Goal: Information Seeking & Learning: Learn about a topic

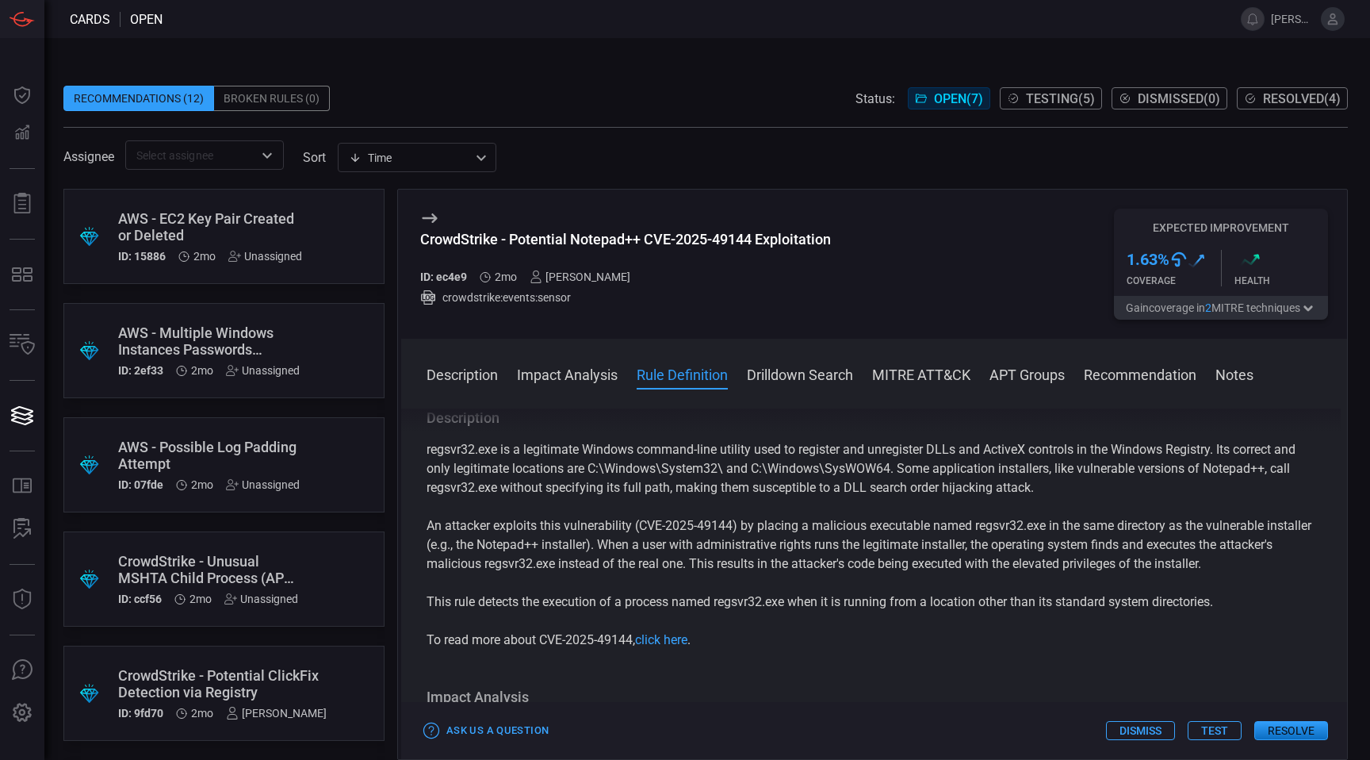
scroll to position [584, 0]
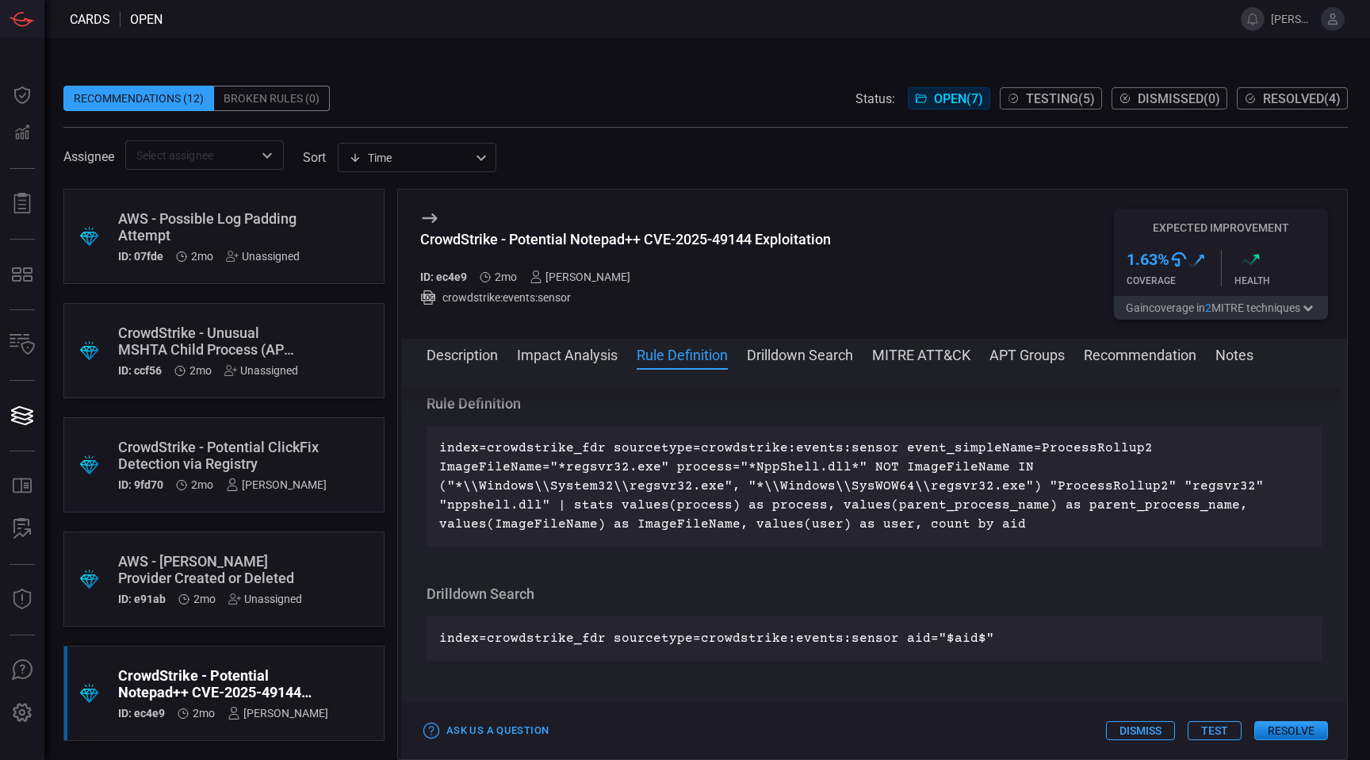
drag, startPoint x: 651, startPoint y: 234, endPoint x: 641, endPoint y: 237, distance: 10.8
click at [651, 234] on div "CrowdStrike - Potential Notepad++ CVE-2025-49144 Exploitation" at bounding box center [625, 239] width 411 height 17
drag, startPoint x: 512, startPoint y: 239, endPoint x: 752, endPoint y: 244, distance: 239.5
click at [752, 244] on div "CrowdStrike - Potential Notepad++ CVE-2025-49144 Exploitation" at bounding box center [625, 239] width 411 height 17
click at [640, 240] on div "CrowdStrike - Potential Notepad++ CVE-2025-49144 Exploitation" at bounding box center [625, 239] width 411 height 17
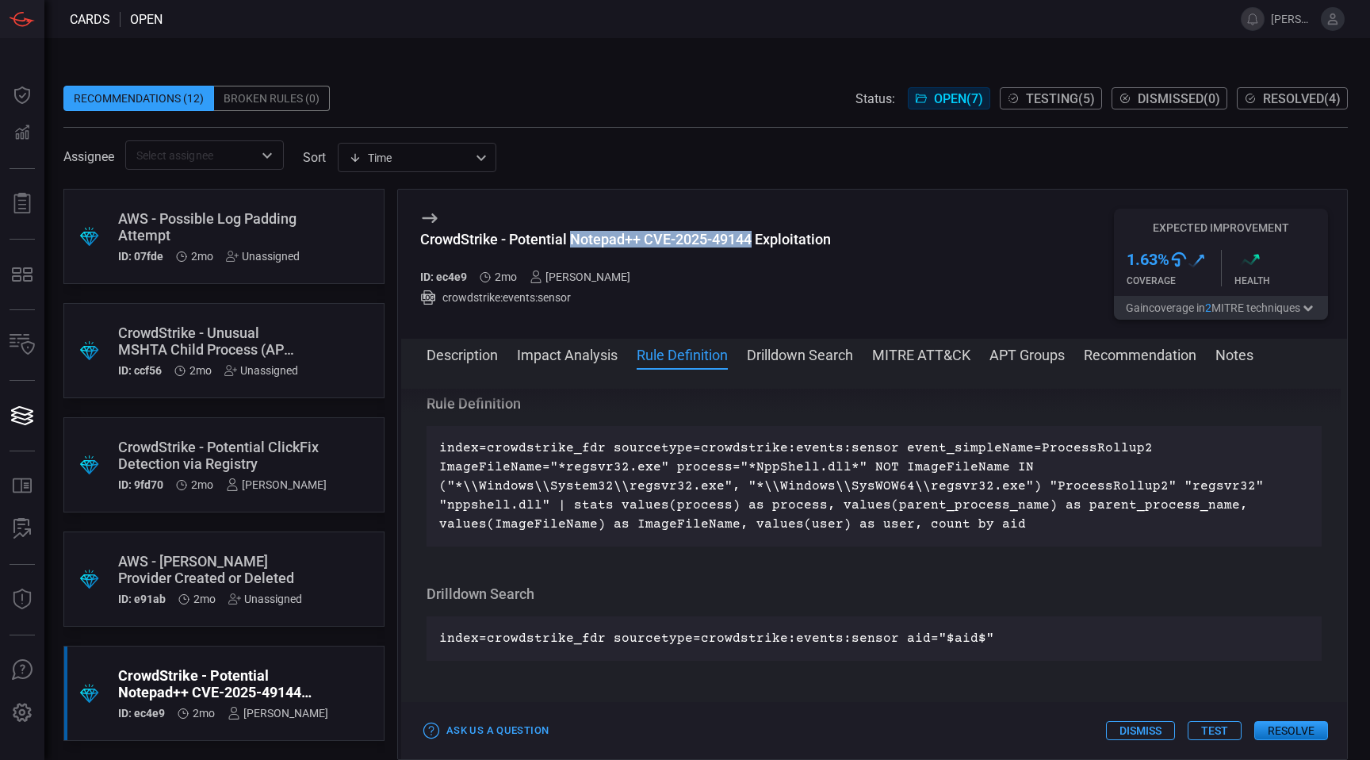
drag, startPoint x: 572, startPoint y: 235, endPoint x: 754, endPoint y: 242, distance: 182.5
click at [754, 242] on div "CrowdStrike - Potential Notepad++ CVE-2025-49144 Exploitation" at bounding box center [625, 239] width 411 height 17
copy div "Notepad++ CVE-2025-49144"
click at [632, 463] on p "index=crowdstrike_fdr sourcetype=crowdstrike:events:sensor event_simpleName=Pro…" at bounding box center [874, 485] width 870 height 95
click at [882, 439] on p "index=crowdstrike_fdr sourcetype=crowdstrike:events:sensor event_simpleName=Pro…" at bounding box center [874, 485] width 870 height 95
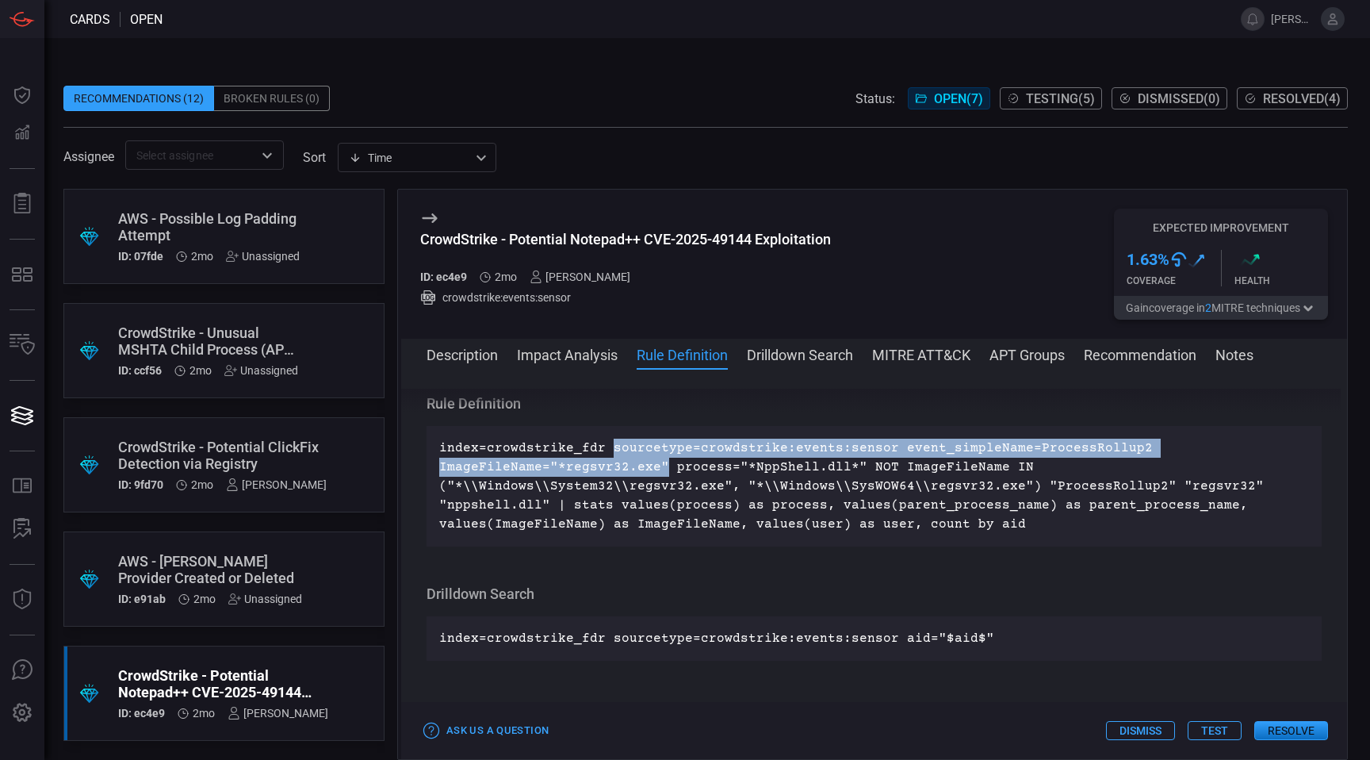
drag, startPoint x: 608, startPoint y: 442, endPoint x: 659, endPoint y: 467, distance: 56.4
click at [659, 467] on p "index=crowdstrike_fdr sourcetype=crowdstrike:events:sensor event_simpleName=Pro…" at bounding box center [874, 485] width 870 height 95
copy p "sourcetype=crowdstrike:events:sensor event_simpleName=ProcessRollup2 ImageFileN…"
click at [482, 356] on button "Description" at bounding box center [462, 353] width 71 height 19
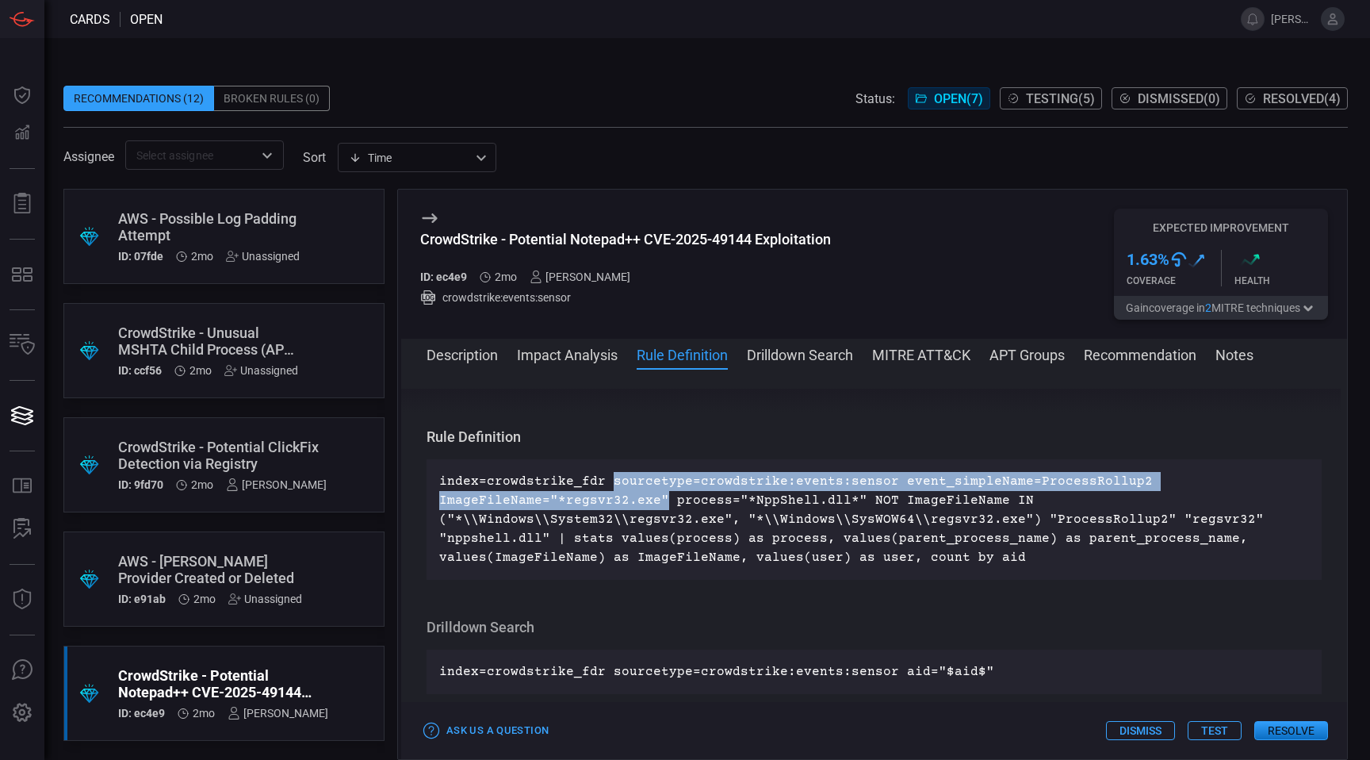
click at [482, 356] on button "Description" at bounding box center [462, 353] width 71 height 19
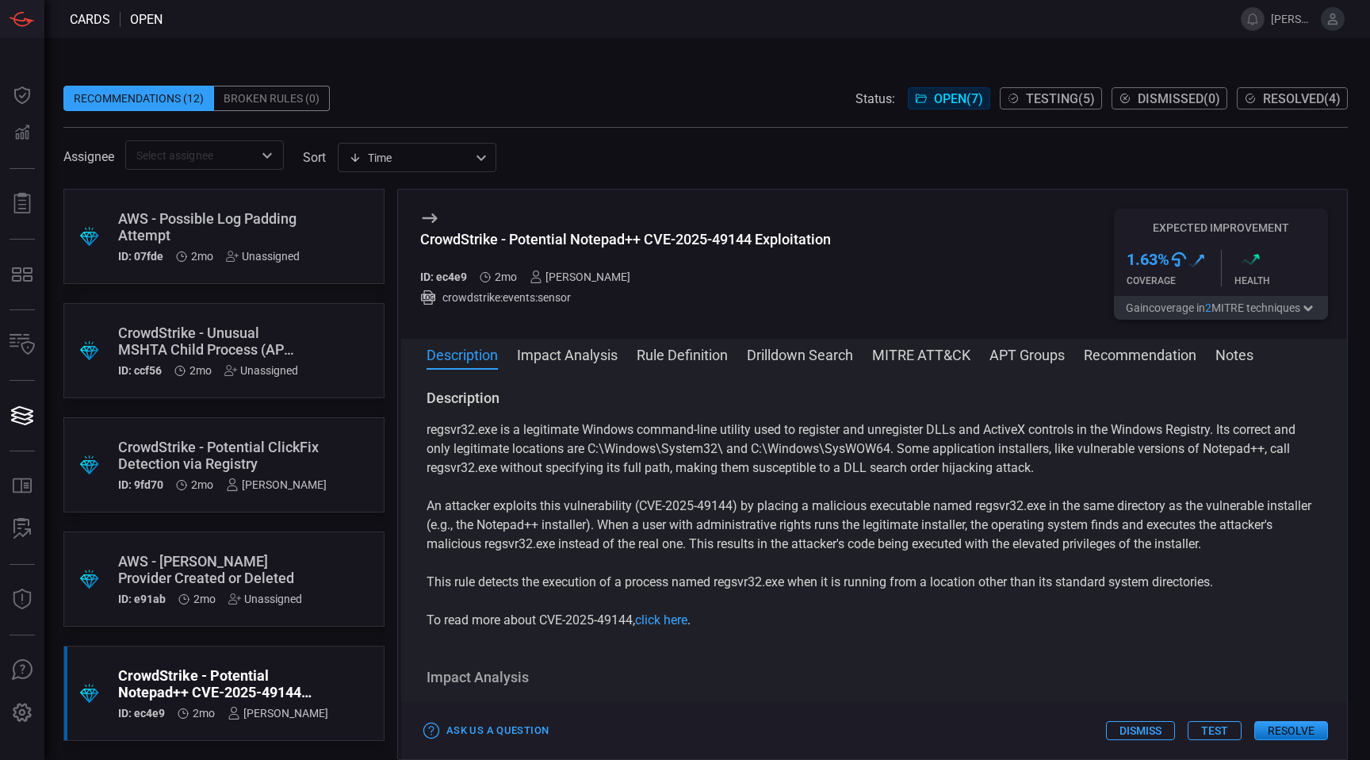
scroll to position [3, 0]
click at [645, 357] on button "Rule Definition" at bounding box center [682, 353] width 91 height 19
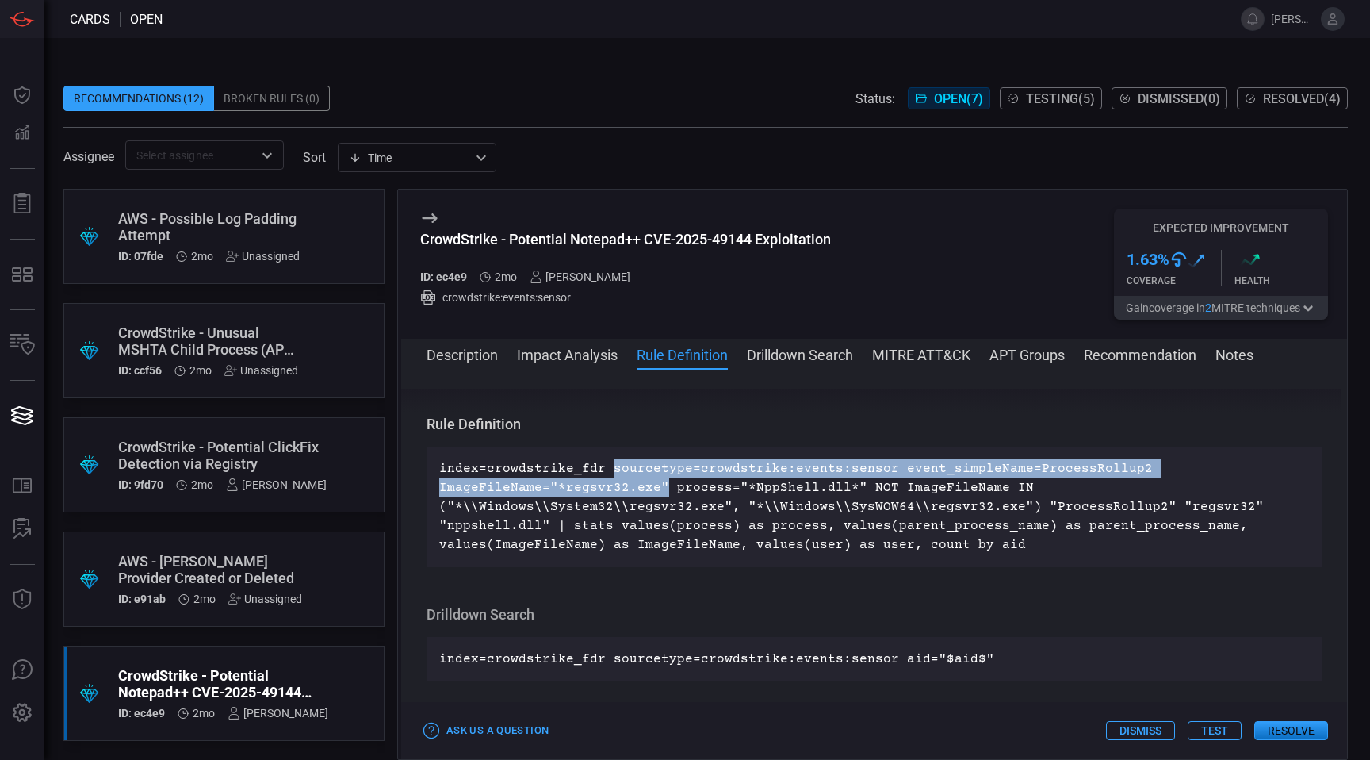
scroll to position [572, 0]
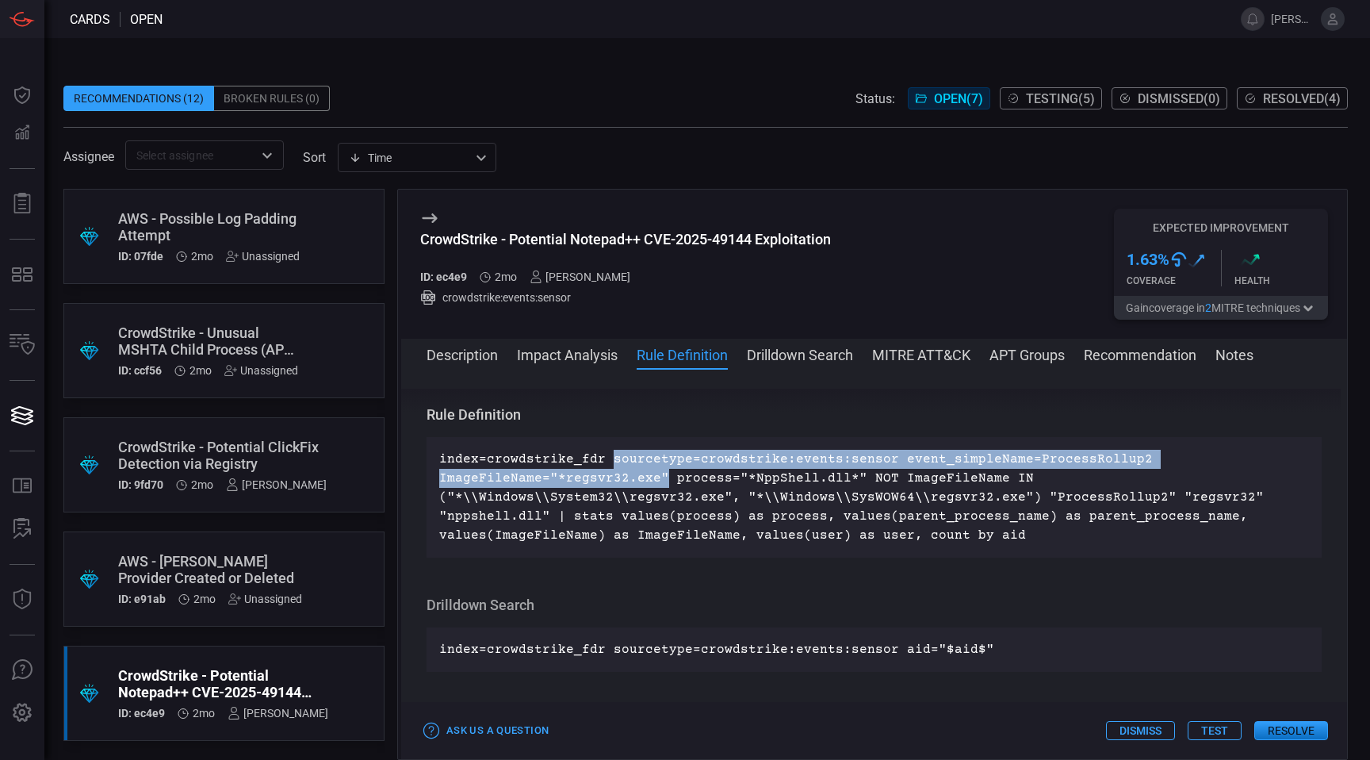
click at [643, 480] on p "index=crowdstrike_fdr sourcetype=crowdstrike:events:sensor event_simpleName=Pro…" at bounding box center [874, 497] width 870 height 95
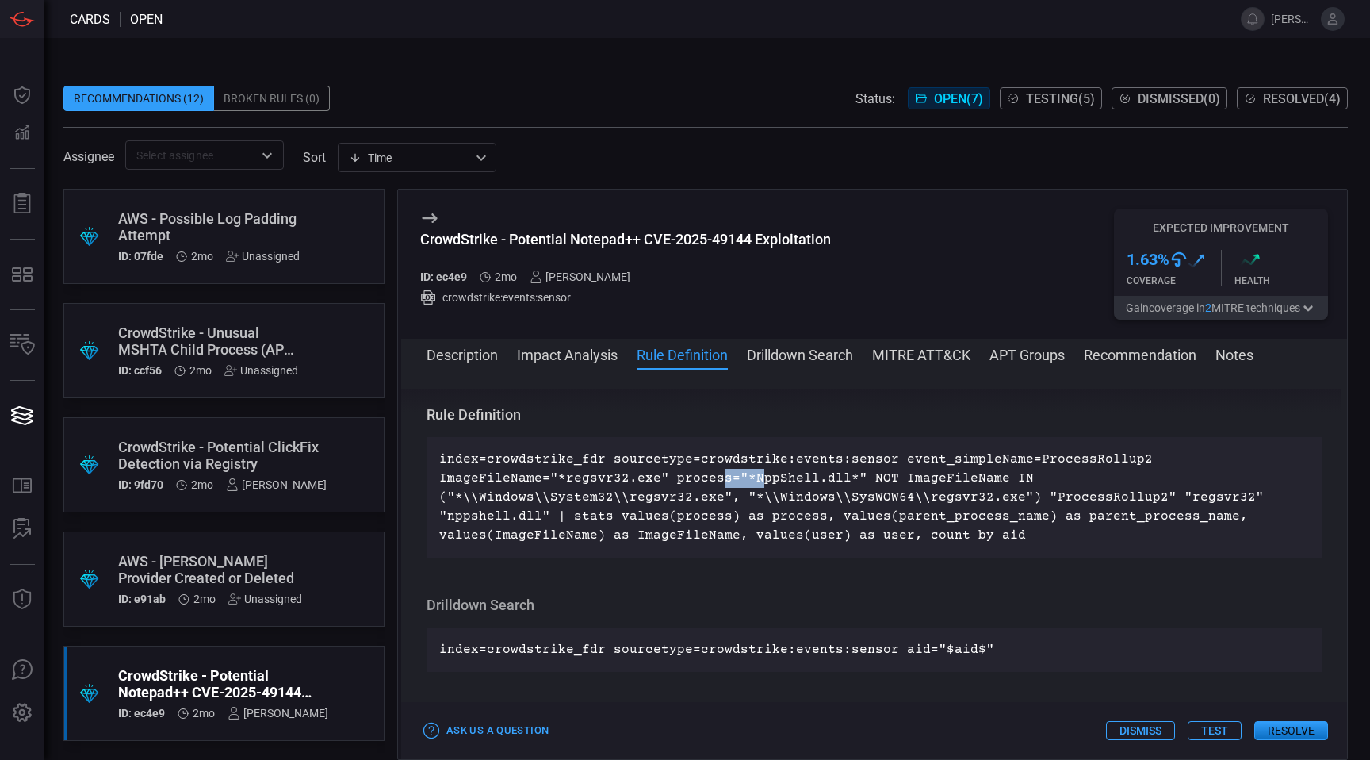
drag, startPoint x: 710, startPoint y: 473, endPoint x: 756, endPoint y: 483, distance: 47.7
click at [756, 483] on p "index=crowdstrike_fdr sourcetype=crowdstrike:events:sensor event_simpleName=Pro…" at bounding box center [874, 497] width 870 height 95
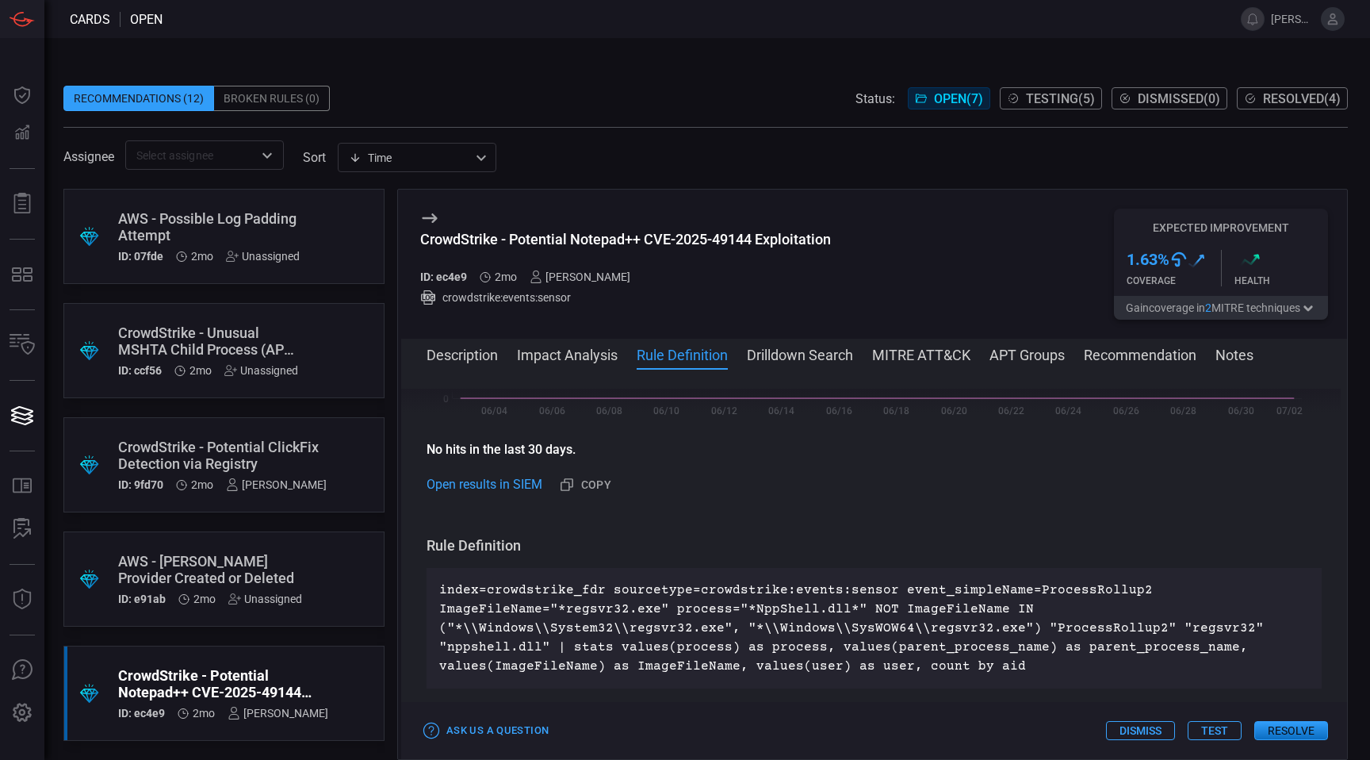
scroll to position [441, 0]
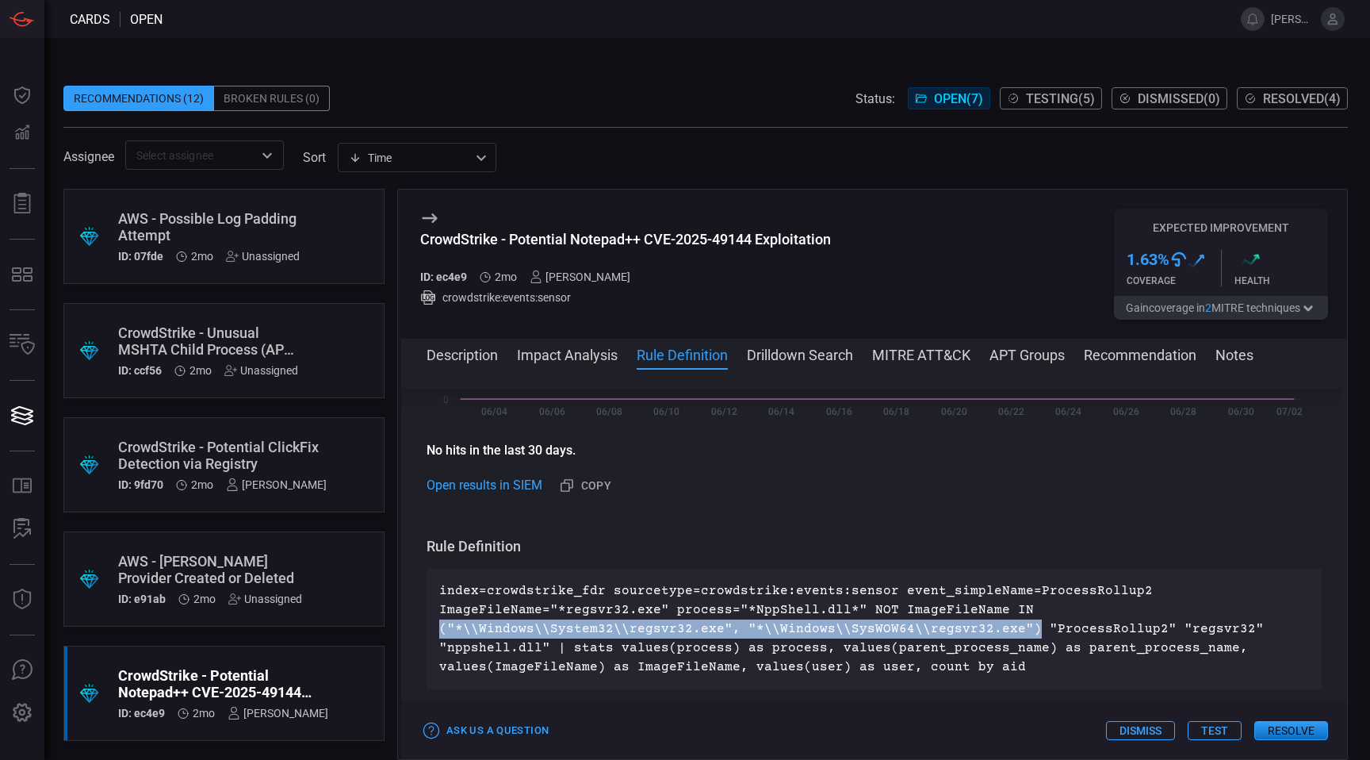
drag, startPoint x: 438, startPoint y: 628, endPoint x: 1020, endPoint y: 628, distance: 582.0
click at [1020, 628] on div "index=crowdstrike_fdr sourcetype=crowdstrike:events:sensor event_simpleName=Pro…" at bounding box center [874, 628] width 895 height 121
copy p "("*\\Windows\\System32\\regsvr32.exe", "*\\Windows\\SysWOW64\\regsvr32.exe")"
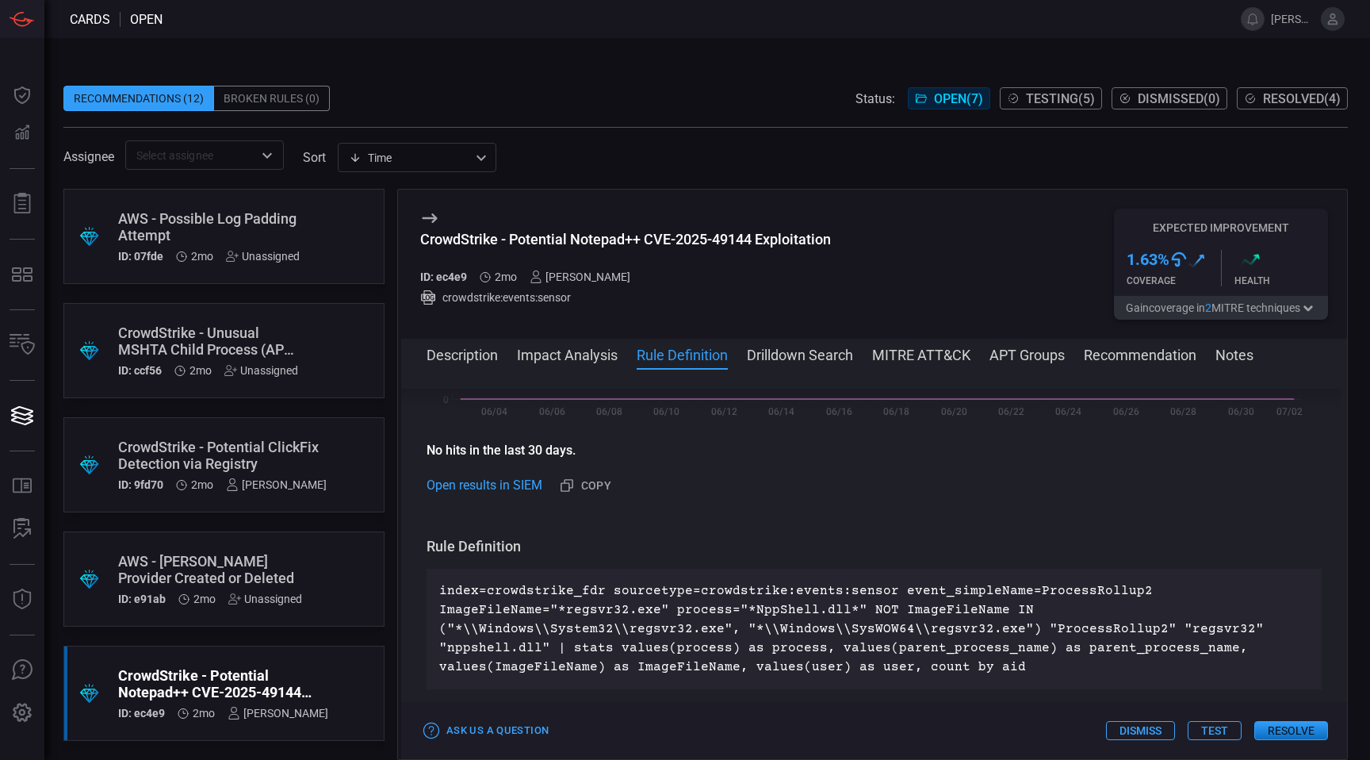
drag, startPoint x: 1028, startPoint y: 626, endPoint x: 1208, endPoint y: 632, distance: 179.3
click at [1208, 632] on p "index=crowdstrike_fdr sourcetype=crowdstrike:events:sensor event_simpleName=Pro…" at bounding box center [874, 628] width 870 height 95
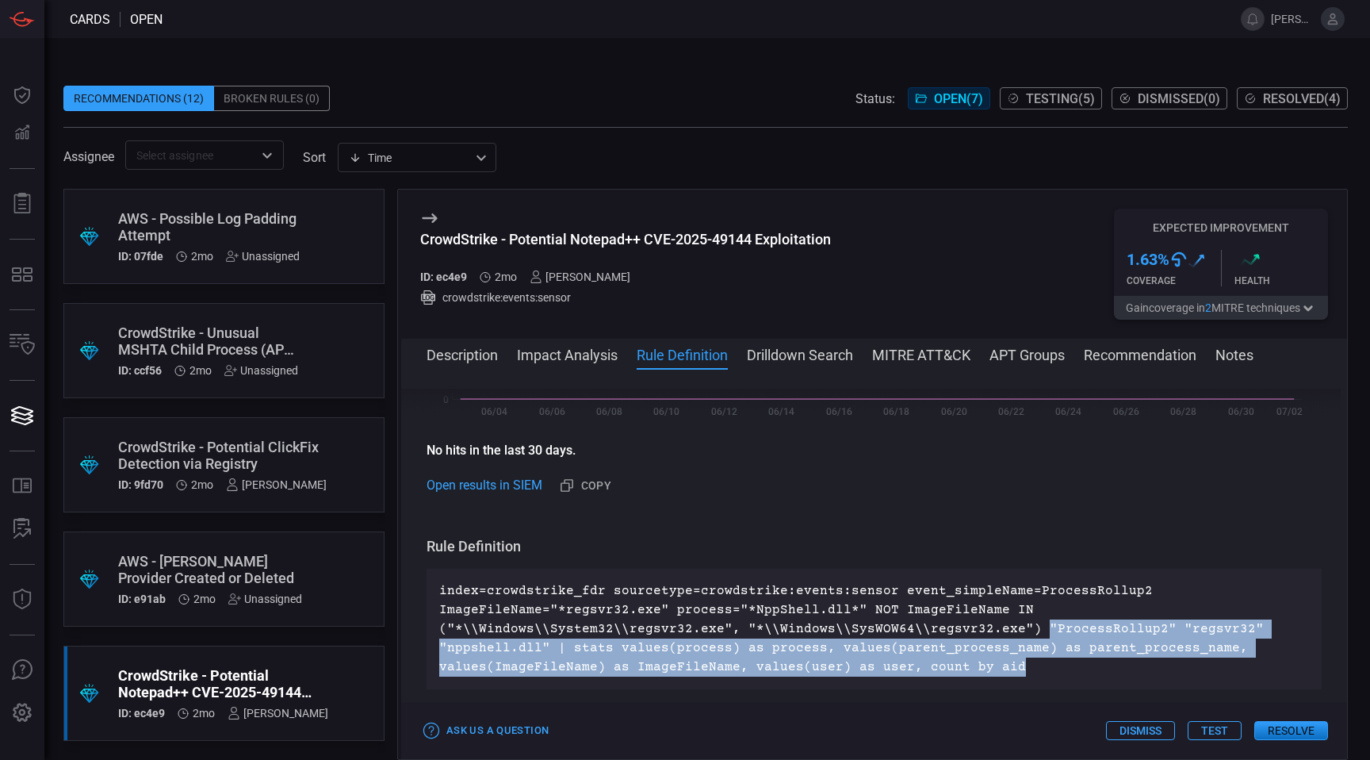
drag, startPoint x: 1024, startPoint y: 627, endPoint x: 1062, endPoint y: 683, distance: 67.5
click at [1062, 683] on div "index=crowdstrike_fdr sourcetype=crowdstrike:events:sensor event_simpleName=Pro…" at bounding box center [874, 628] width 895 height 121
copy p ""ProcessRollup2" "regsvr32" "nppshell.dll" | stats values(process) as process, …"
